Goal: Task Accomplishment & Management: Manage account settings

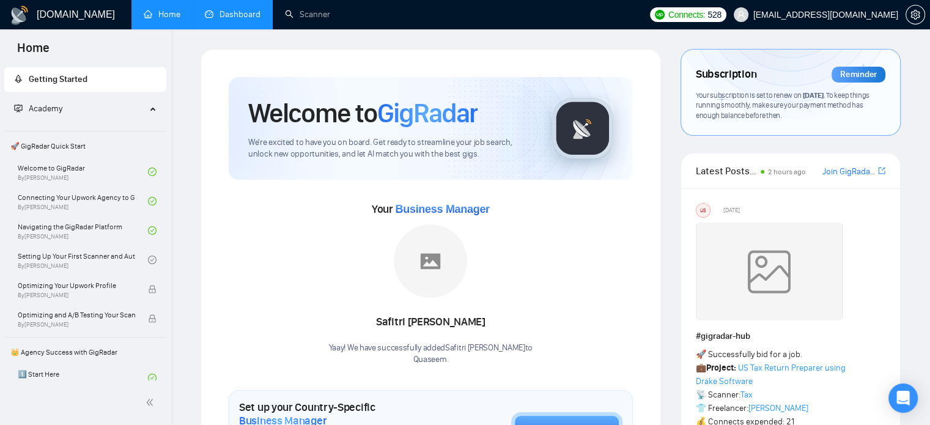
click at [223, 14] on link "Dashboard" at bounding box center [233, 14] width 56 height 10
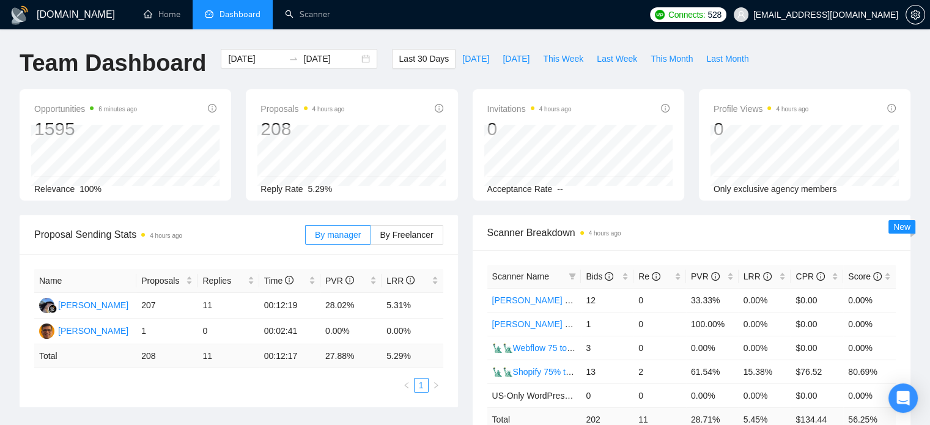
click at [467, 243] on div "Scanner Breakdown 4 hours ago Scanner Name Bids Re PVR LRR CPR Score [PERSON_NA…" at bounding box center [691, 343] width 453 height 256
click at [301, 11] on link "Scanner" at bounding box center [307, 14] width 45 height 10
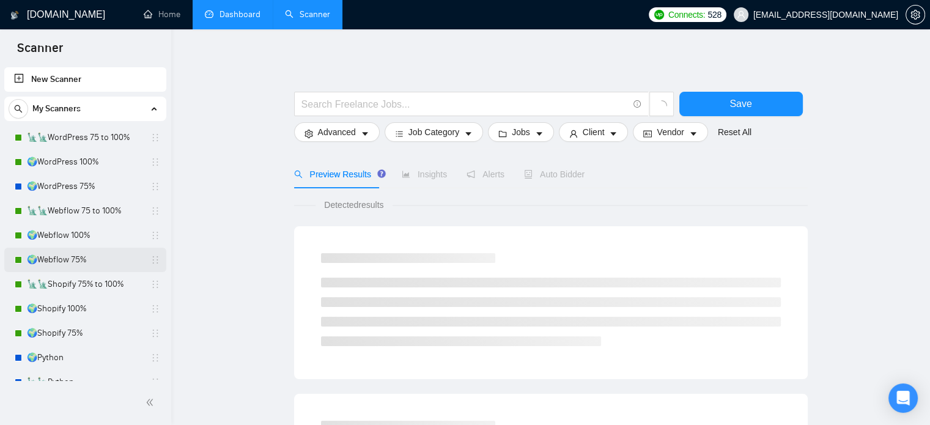
click at [97, 259] on link "🌍Webflow 75%" at bounding box center [85, 260] width 116 height 24
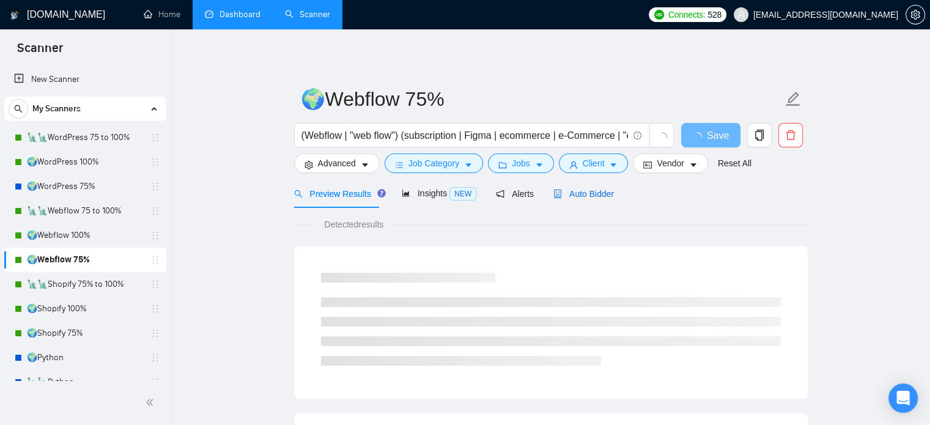
click at [582, 198] on span "Auto Bidder" at bounding box center [584, 194] width 61 height 10
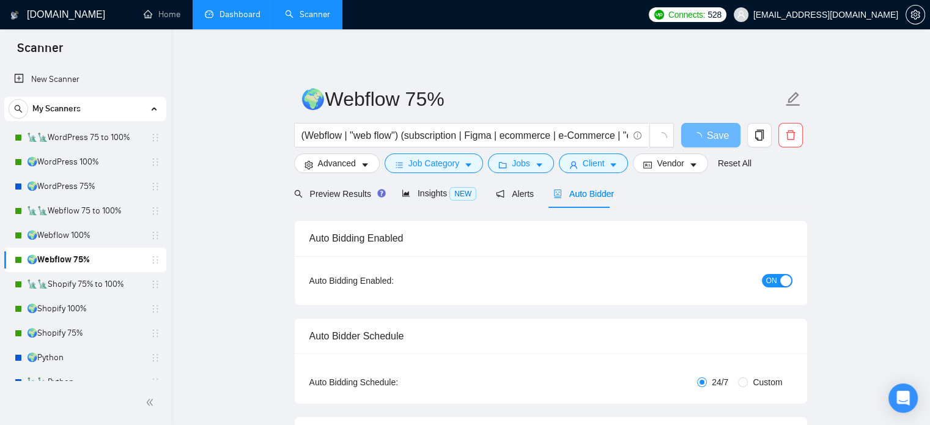
radio input "false"
radio input "true"
checkbox input "true"
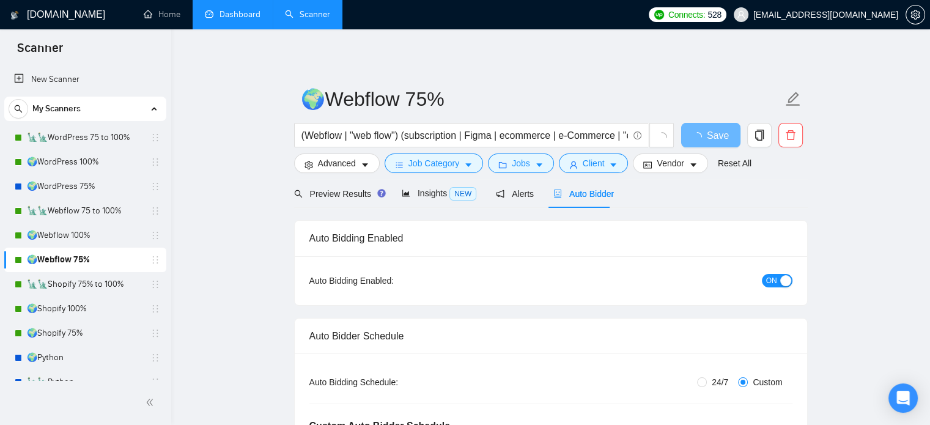
click at [781, 283] on div "button" at bounding box center [785, 280] width 11 height 11
click at [705, 136] on span "Save" at bounding box center [711, 135] width 22 height 15
checkbox input "true"
drag, startPoint x: 72, startPoint y: 336, endPoint x: 363, endPoint y: 320, distance: 291.0
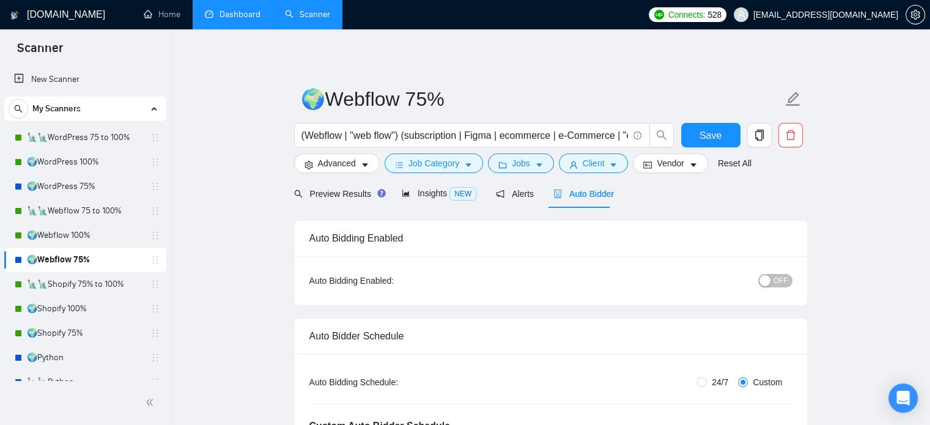
click at [72, 336] on link "🌍Shopify 75%" at bounding box center [85, 333] width 116 height 24
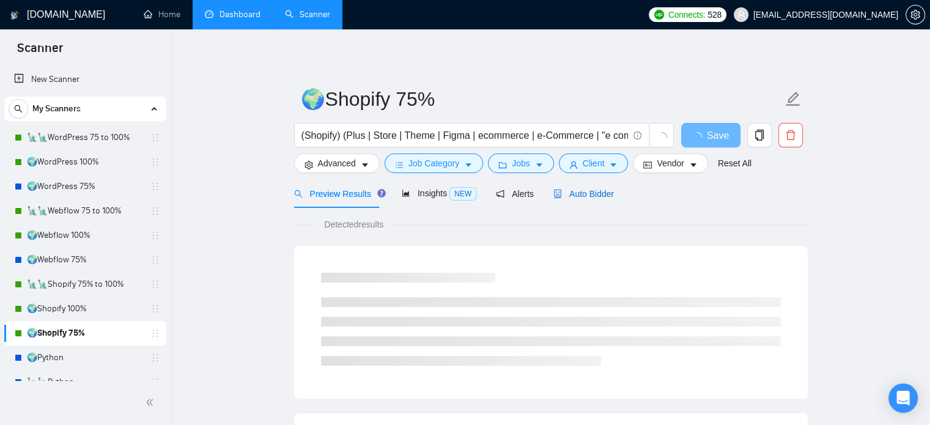
click at [579, 197] on span "Auto Bidder" at bounding box center [584, 194] width 61 height 10
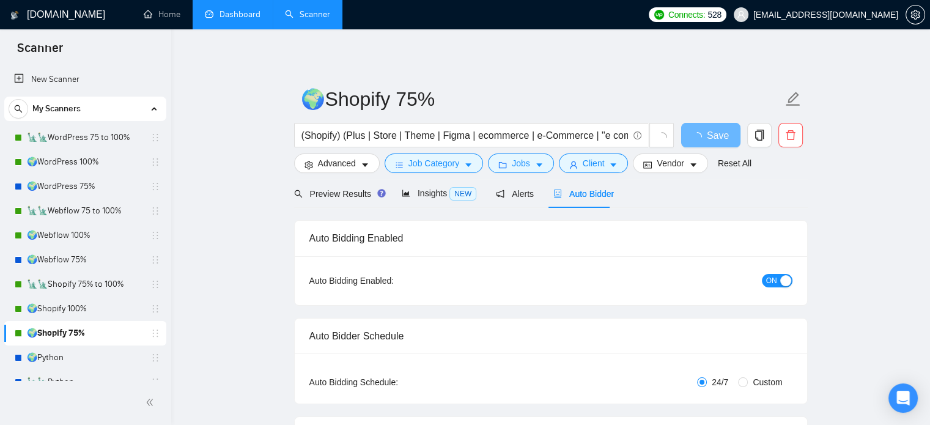
radio input "false"
radio input "true"
checkbox input "true"
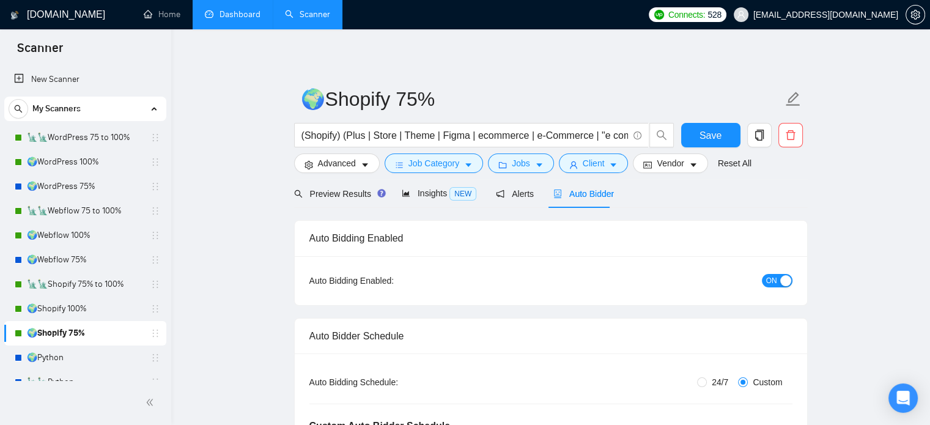
click at [779, 283] on button "ON" at bounding box center [777, 280] width 31 height 13
click at [705, 139] on span "Save" at bounding box center [711, 135] width 22 height 15
checkbox input "true"
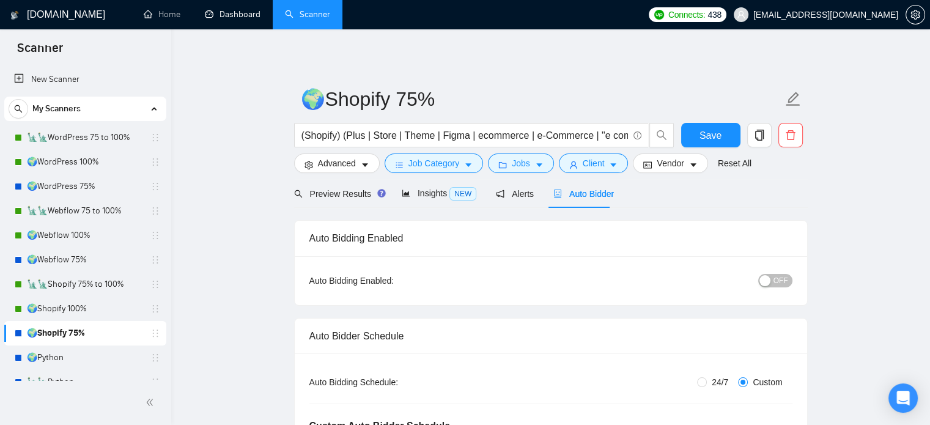
drag, startPoint x: 249, startPoint y: 22, endPoint x: 382, endPoint y: 47, distance: 135.1
click at [249, 20] on link "Dashboard" at bounding box center [233, 14] width 56 height 10
